Goal: Information Seeking & Learning: Learn about a topic

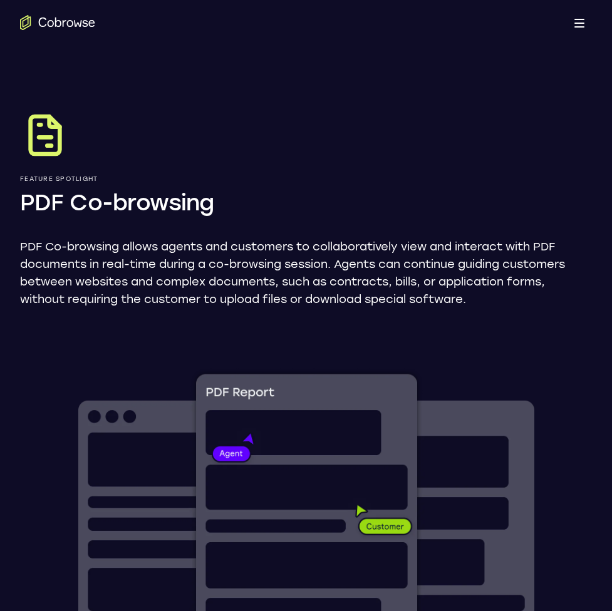
click at [607, 338] on div "Feature Spotlight PDF Co-browsing PDF Co-browsing allows agents and customers t…" at bounding box center [306, 526] width 612 height 952
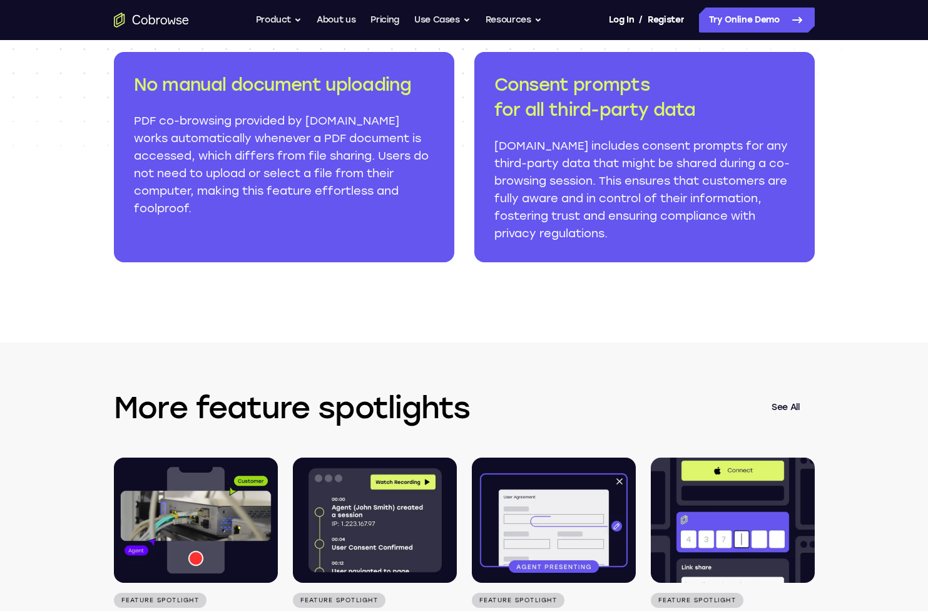
scroll to position [1739, 0]
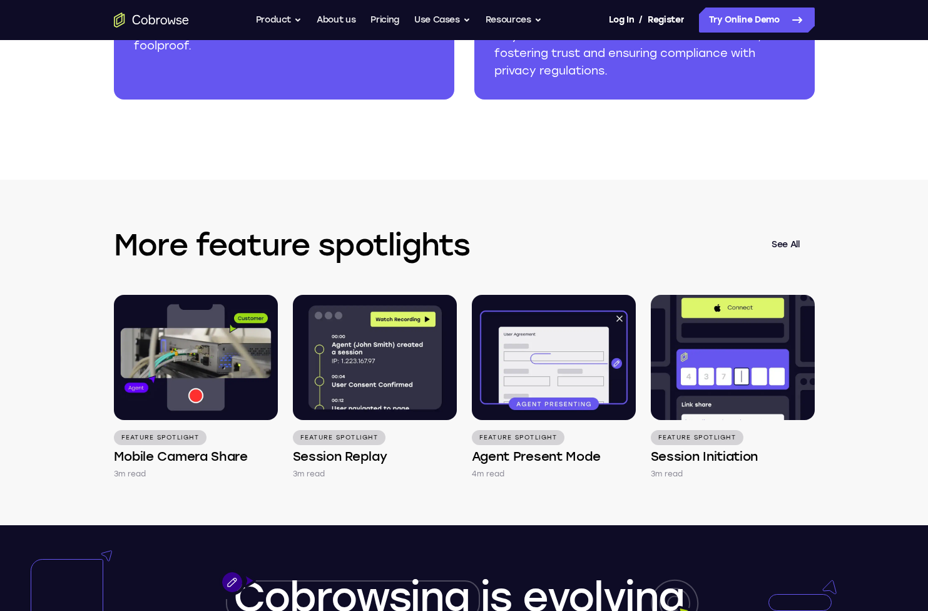
click at [611, 249] on link "See All" at bounding box center [786, 245] width 58 height 30
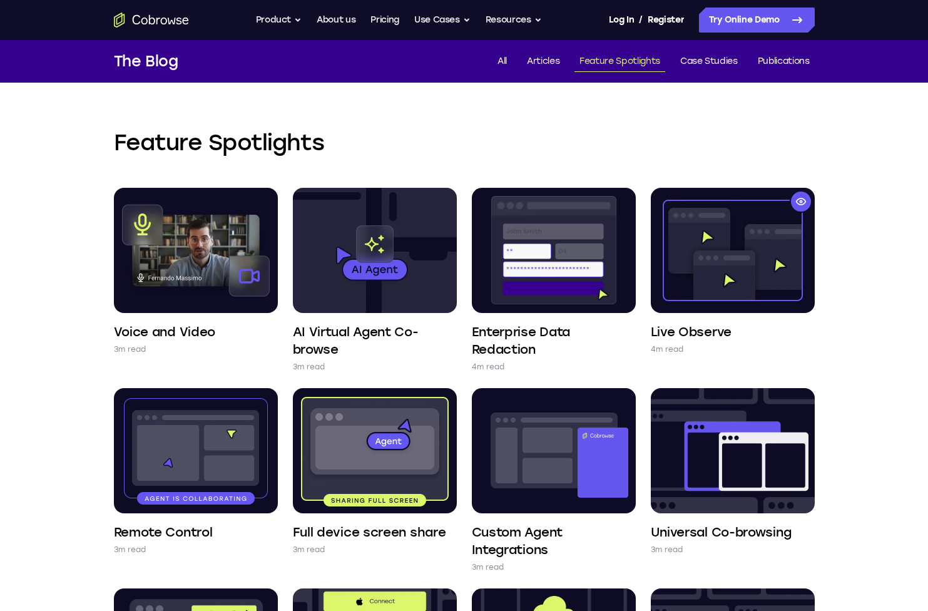
scroll to position [627, 0]
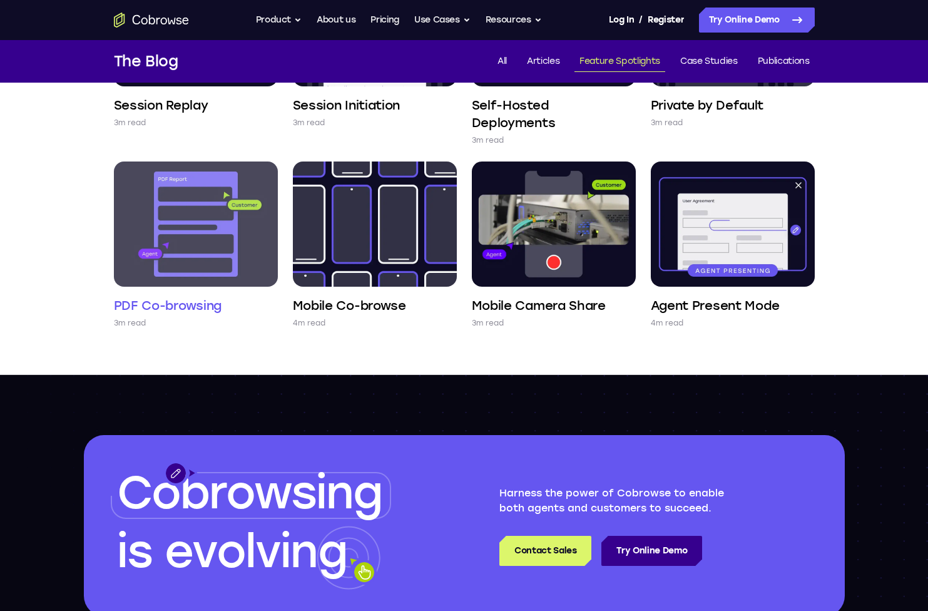
click at [194, 244] on img at bounding box center [196, 224] width 164 height 125
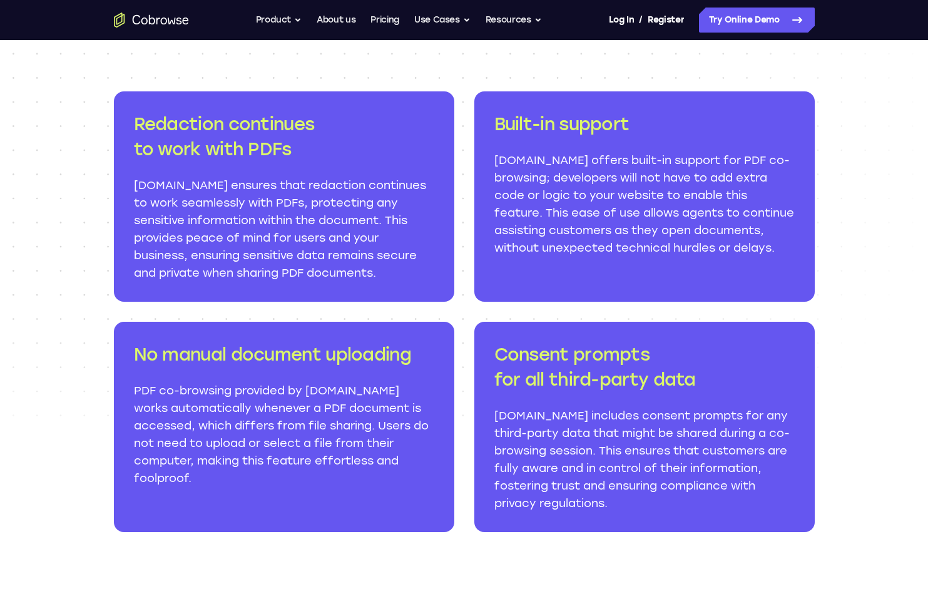
scroll to position [1310, 0]
